Goal: Information Seeking & Learning: Learn about a topic

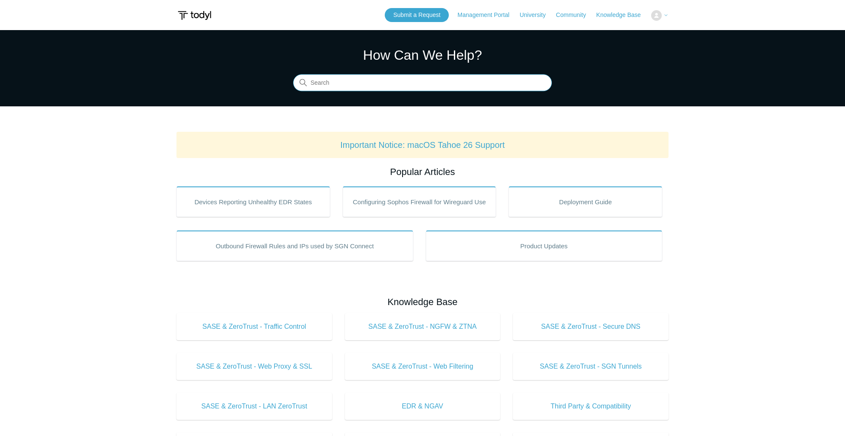
click at [403, 86] on input "Search" at bounding box center [422, 83] width 259 height 17
type input "SIEM"
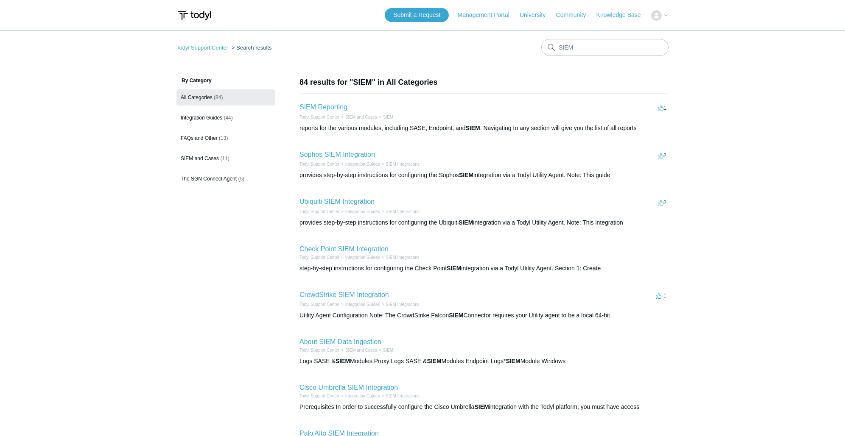
click at [324, 103] on link "SIEM Reporting" at bounding box center [323, 106] width 48 height 7
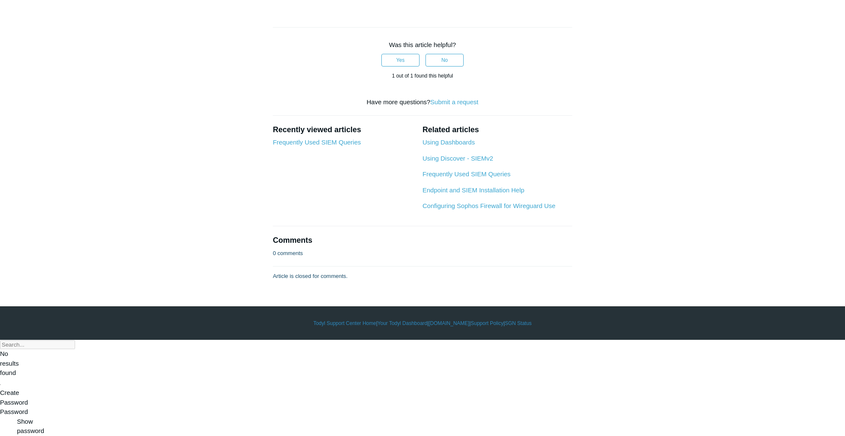
scroll to position [3143, 0]
click at [478, 178] on link "Frequently Used SIEM Queries" at bounding box center [466, 173] width 88 height 7
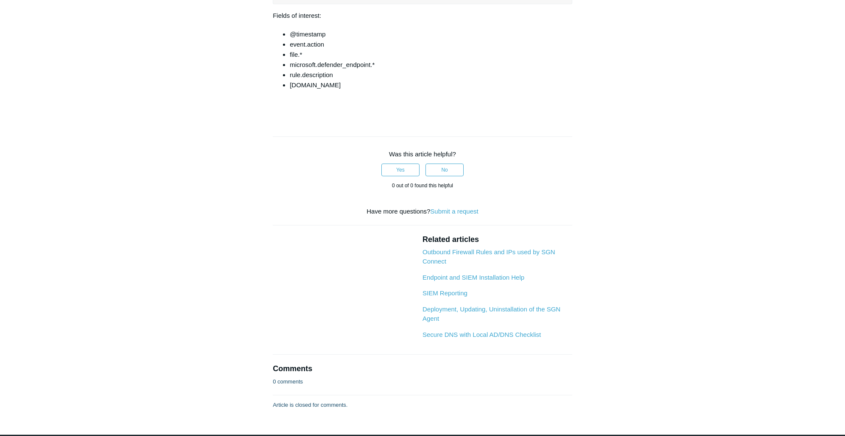
scroll to position [7008, 0]
